Goal: Information Seeking & Learning: Find specific fact

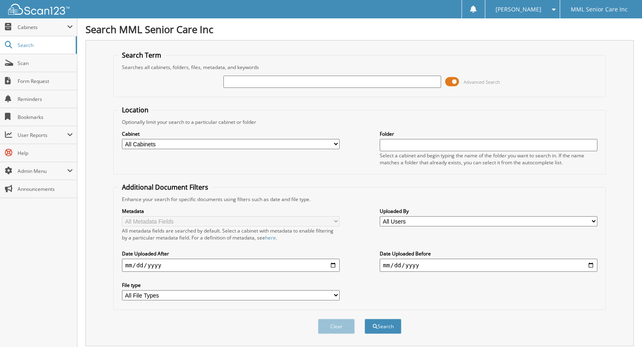
click at [292, 86] on input "text" at bounding box center [332, 82] width 218 height 12
type input "[PERSON_NAME]"
click at [385, 327] on button "Search" at bounding box center [383, 326] width 37 height 15
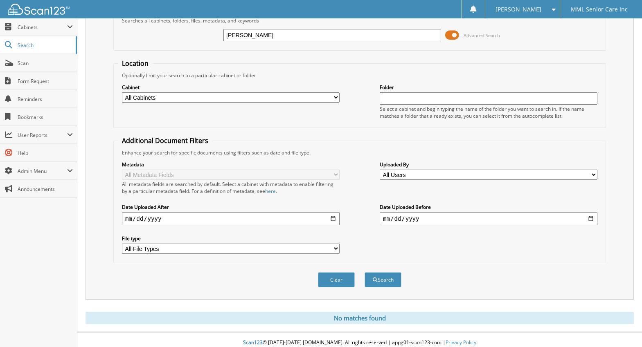
click at [36, 17] on div at bounding box center [35, 9] width 70 height 18
click at [38, 11] on img at bounding box center [38, 9] width 61 height 11
